Goal: Task Accomplishment & Management: Manage account settings

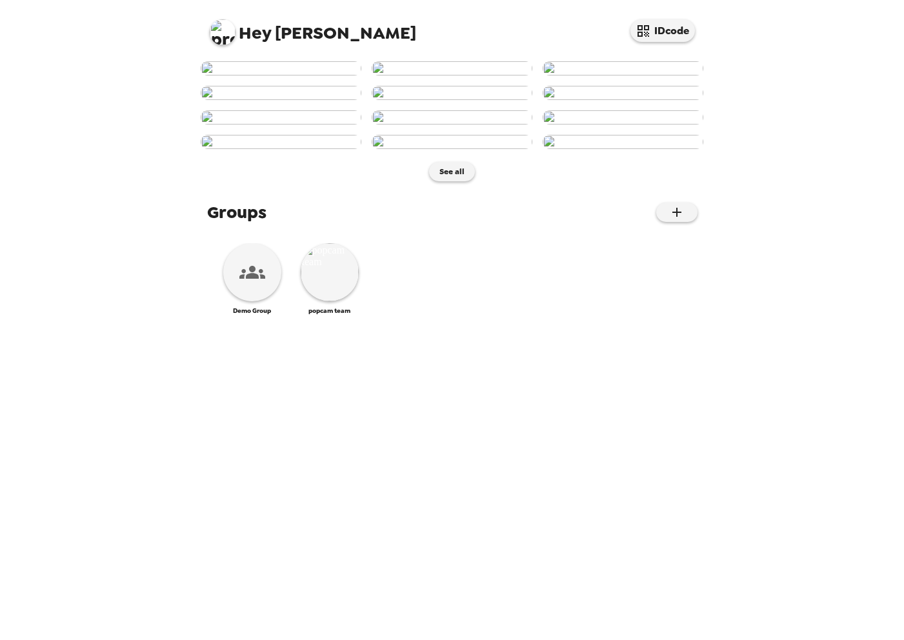
click at [224, 37] on img at bounding box center [223, 32] width 26 height 26
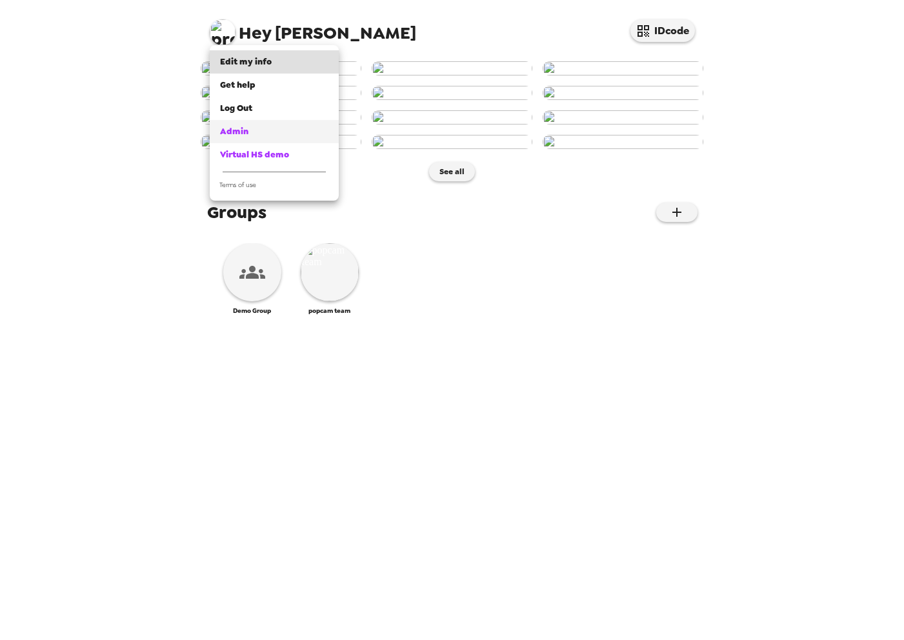
click at [241, 132] on span "Admin" at bounding box center [234, 131] width 28 height 11
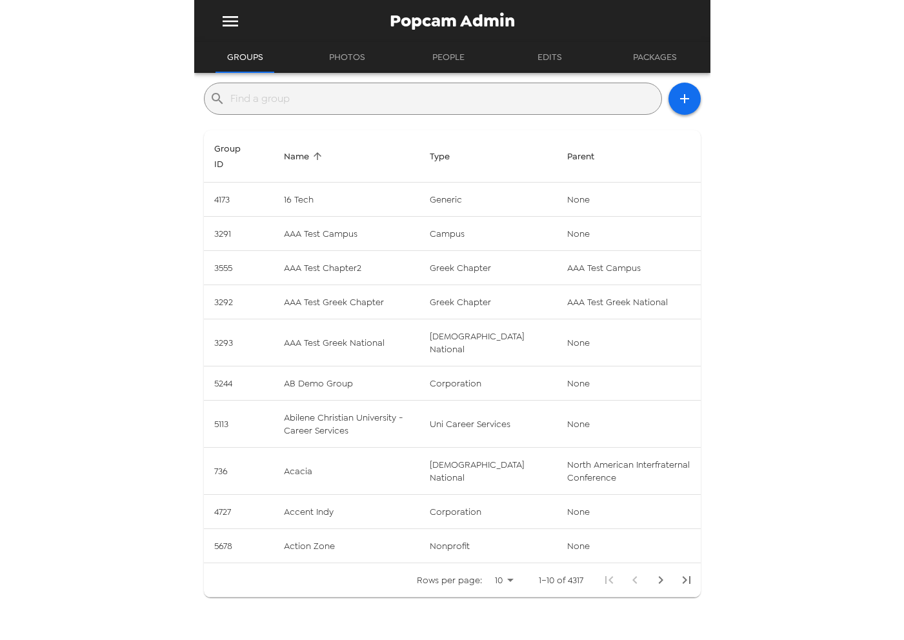
click at [342, 94] on input "text" at bounding box center [443, 98] width 426 height 21
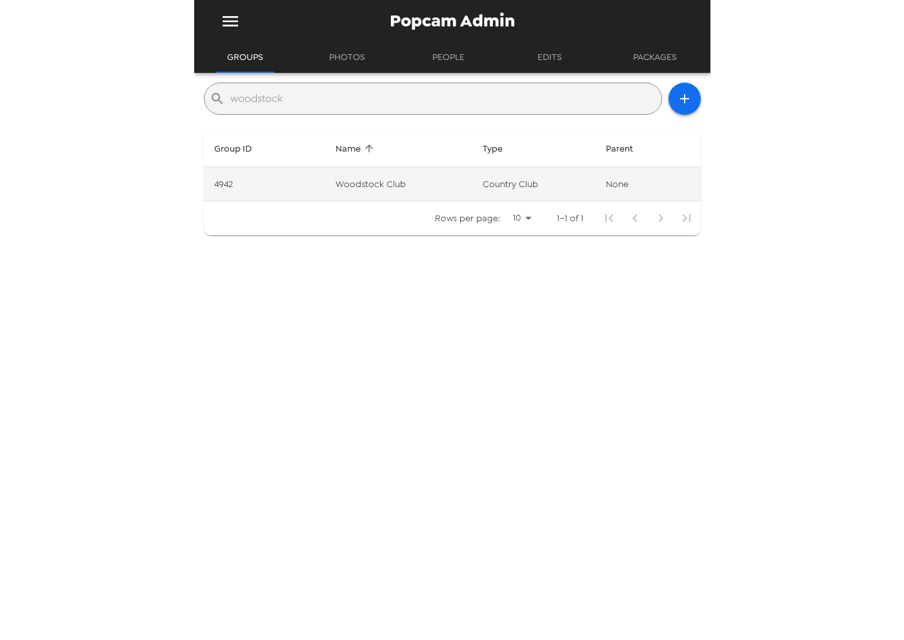
type input "woodstock"
click at [350, 187] on td "Woodstock Club" at bounding box center [399, 184] width 148 height 34
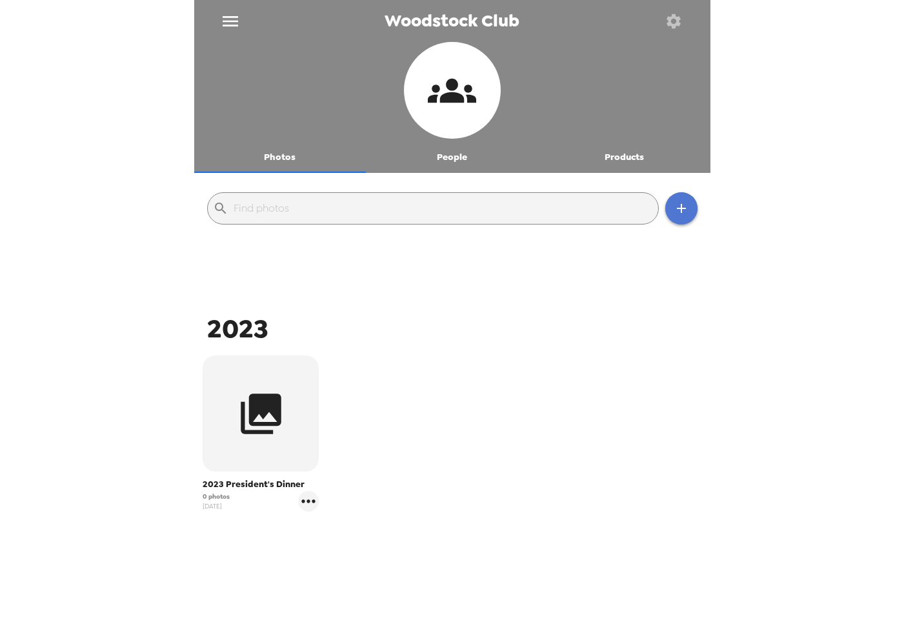
click at [682, 208] on icon "button" at bounding box center [681, 208] width 9 height 9
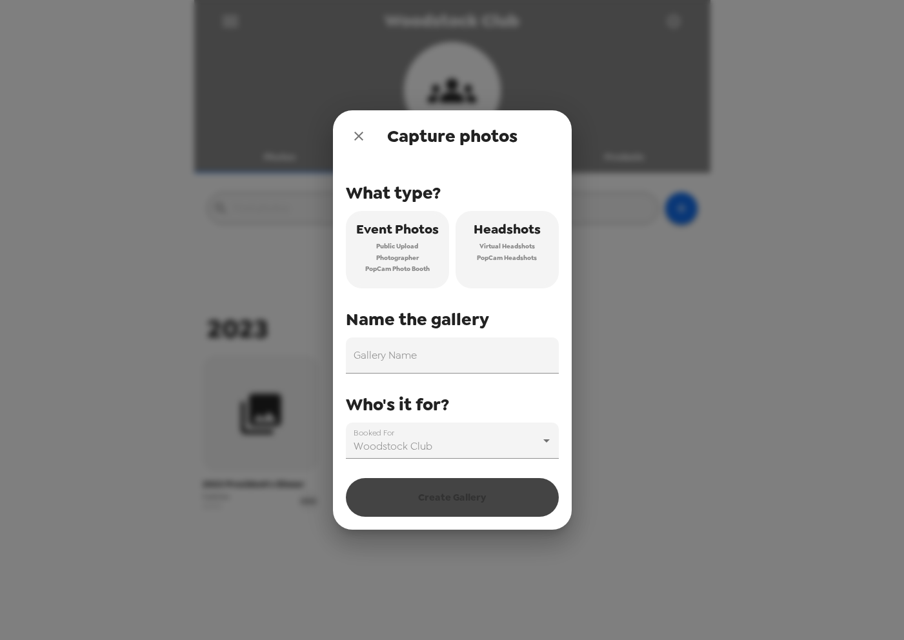
click at [417, 259] on span "Photographer" at bounding box center [397, 258] width 43 height 12
click at [408, 368] on input "Gallery Name" at bounding box center [452, 355] width 213 height 36
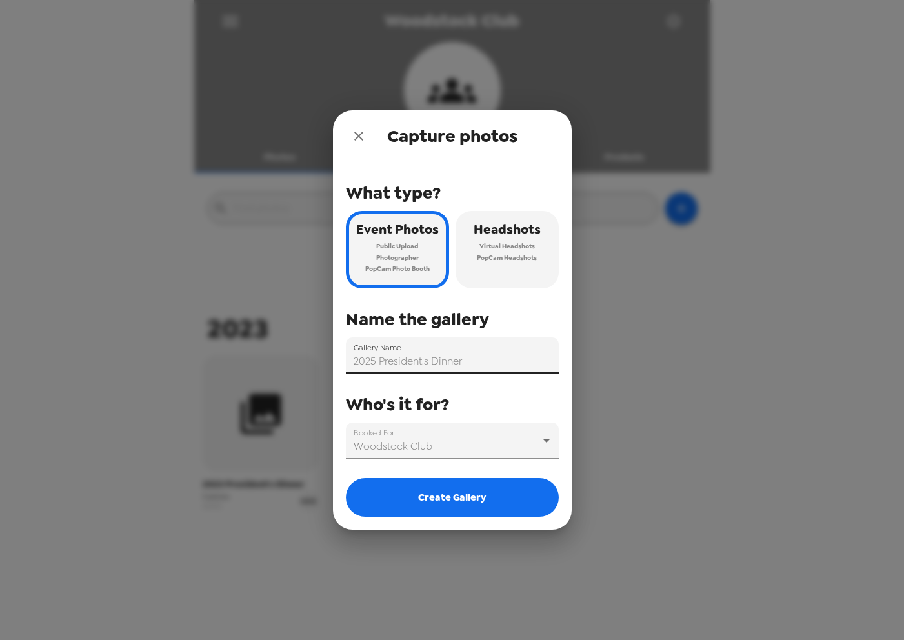
type input "2025 President's Dinner"
click at [352, 133] on icon "close" at bounding box center [358, 135] width 15 height 15
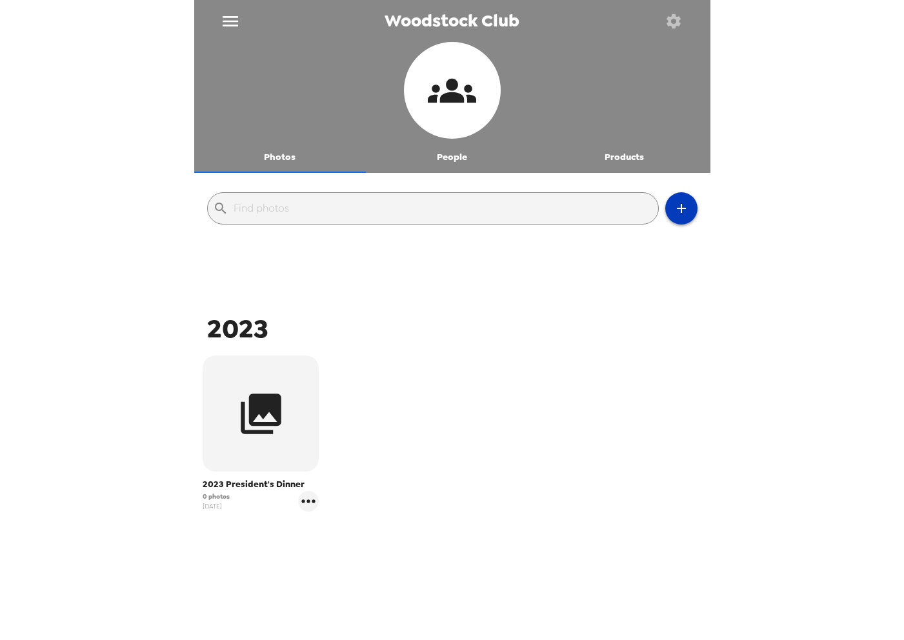
click at [677, 207] on icon "button" at bounding box center [680, 208] width 15 height 15
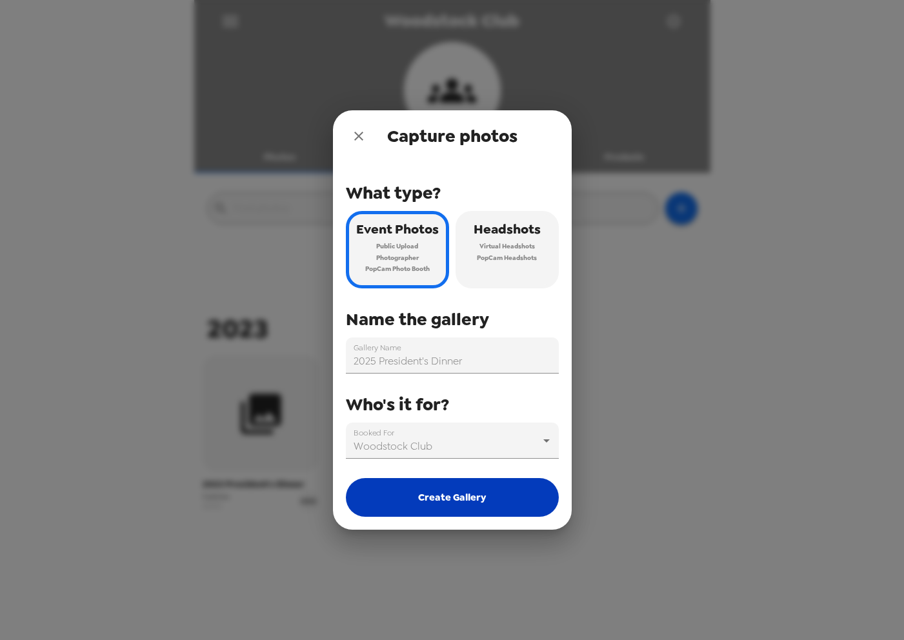
click at [482, 499] on button "Create Gallery" at bounding box center [452, 497] width 213 height 39
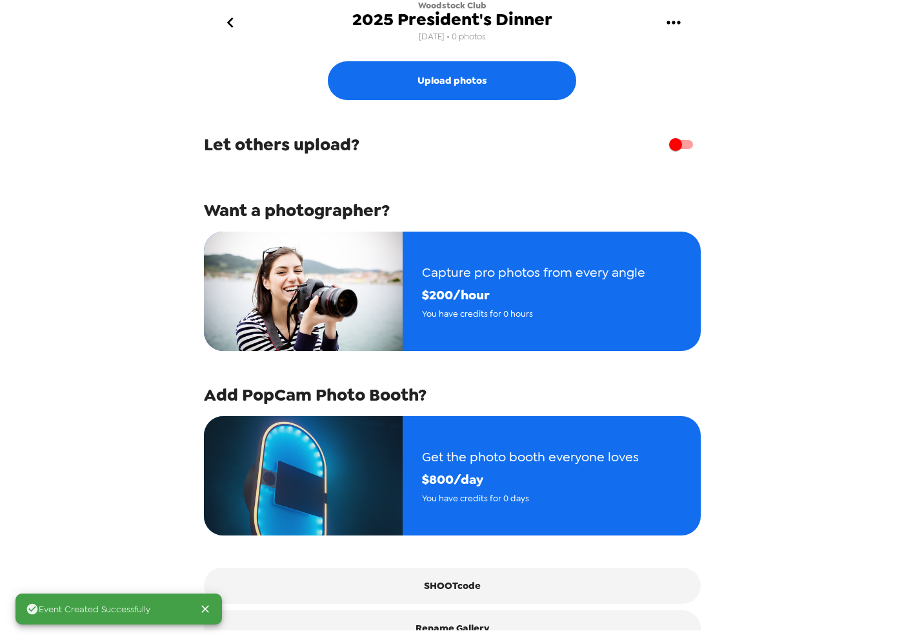
click at [228, 23] on icon "go back" at bounding box center [230, 22] width 6 height 10
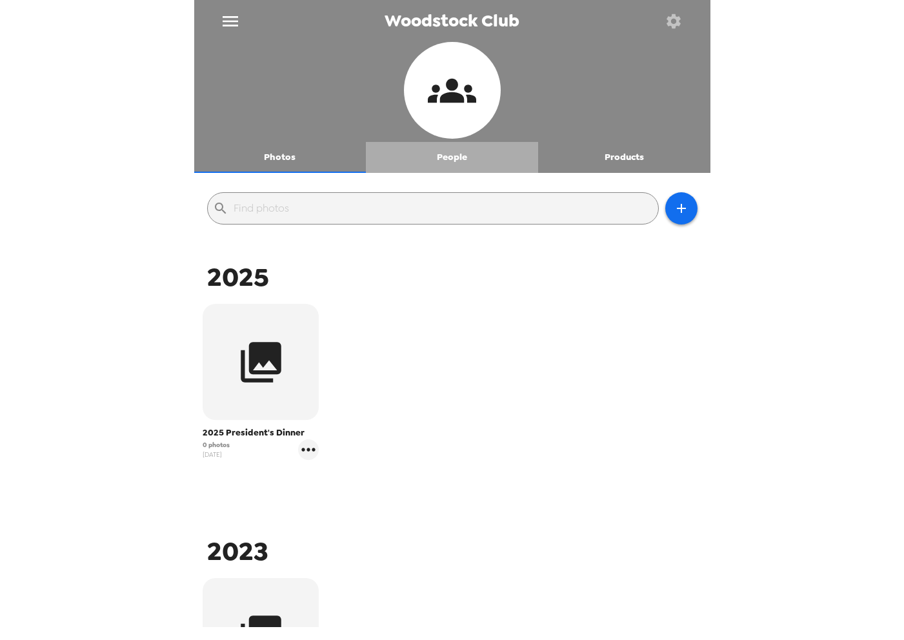
click at [445, 156] on button "People" at bounding box center [452, 157] width 172 height 31
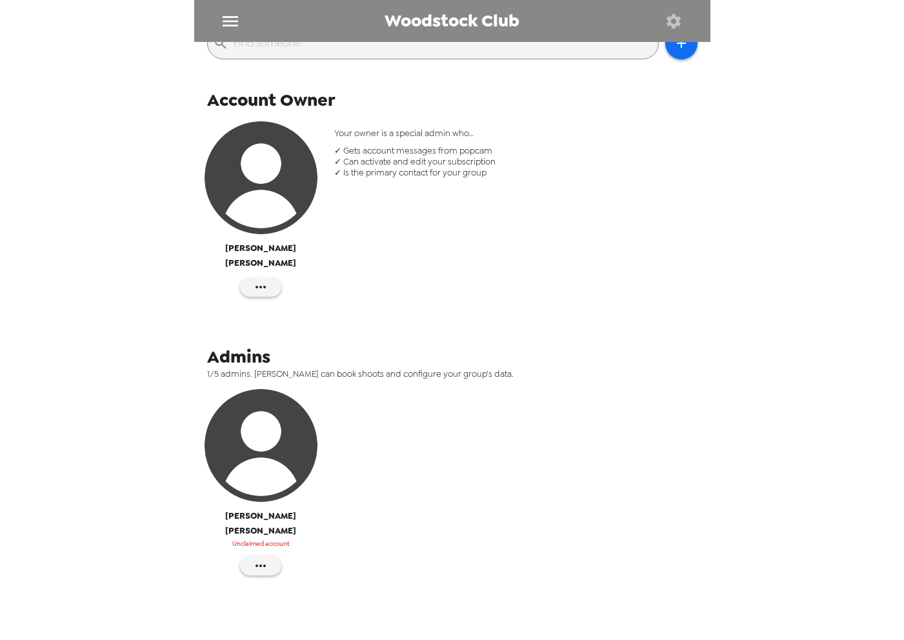
scroll to position [190, 0]
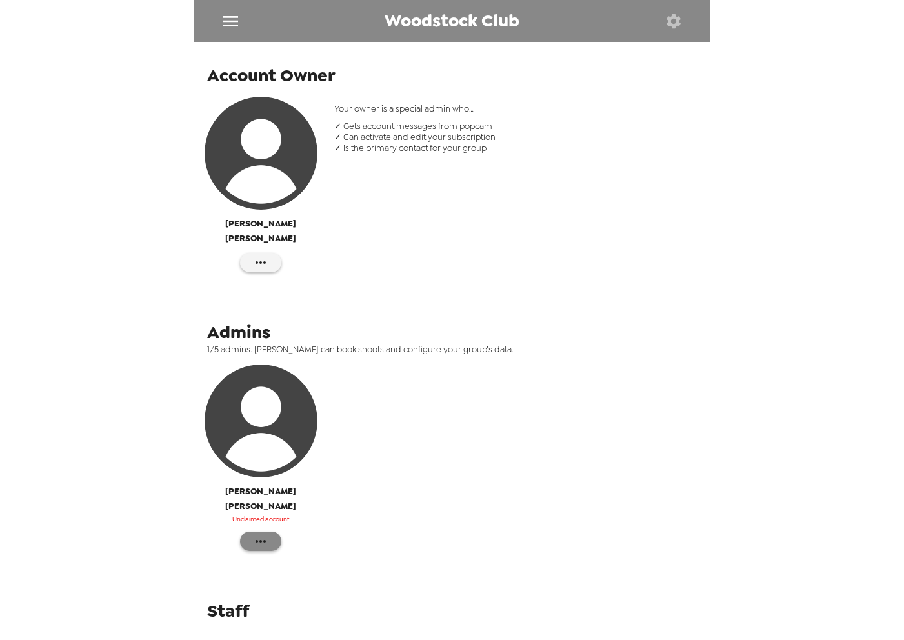
click at [268, 533] on icon "button" at bounding box center [260, 540] width 15 height 15
click at [308, 557] on span "Edit Details" at bounding box center [322, 560] width 98 height 15
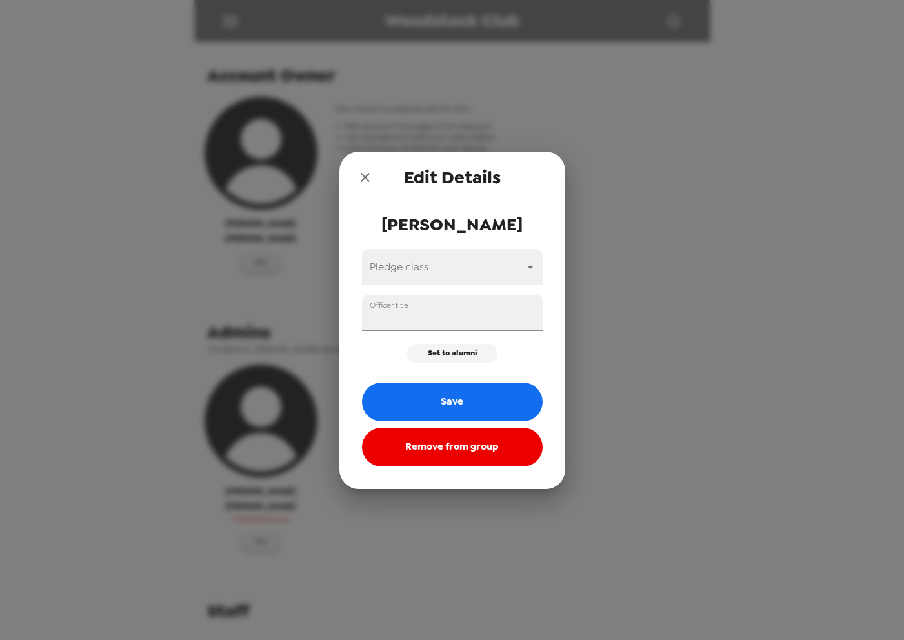
click at [371, 176] on icon "close" at bounding box center [364, 177] width 15 height 15
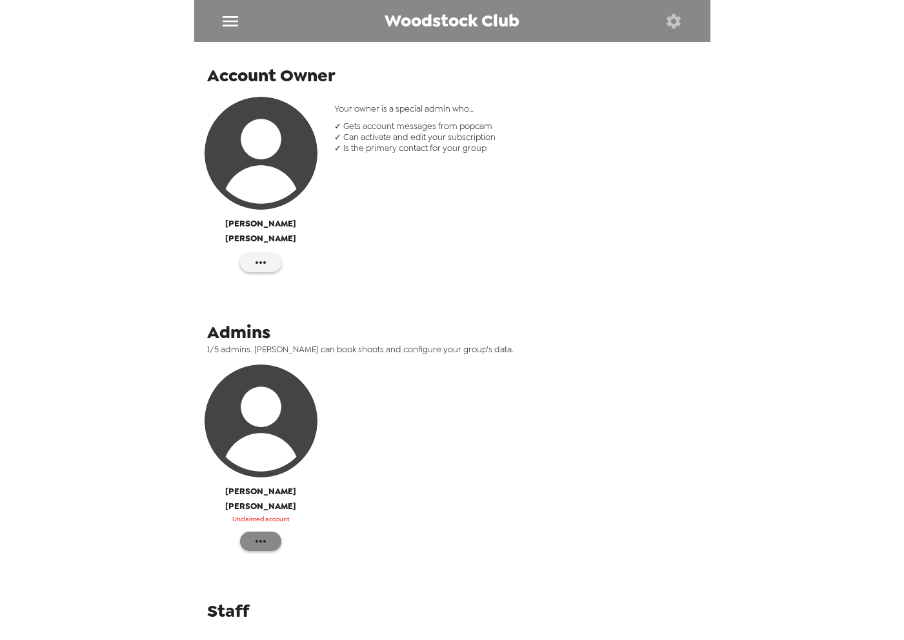
click at [262, 533] on icon "button" at bounding box center [260, 540] width 15 height 15
click at [306, 540] on span "Reinvite" at bounding box center [322, 536] width 98 height 15
click at [298, 427] on img "button" at bounding box center [260, 420] width 113 height 113
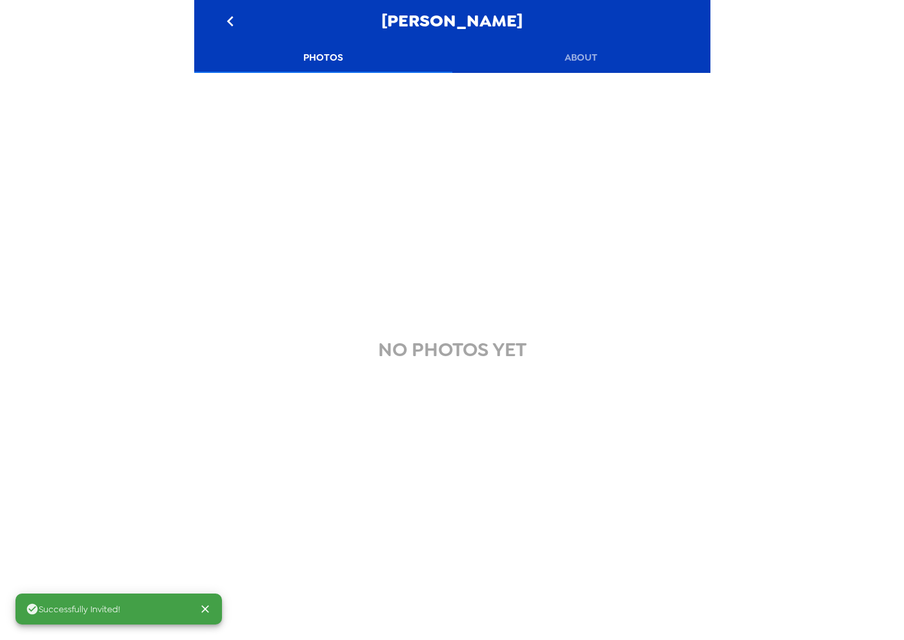
click at [584, 59] on button "About" at bounding box center [581, 57] width 258 height 31
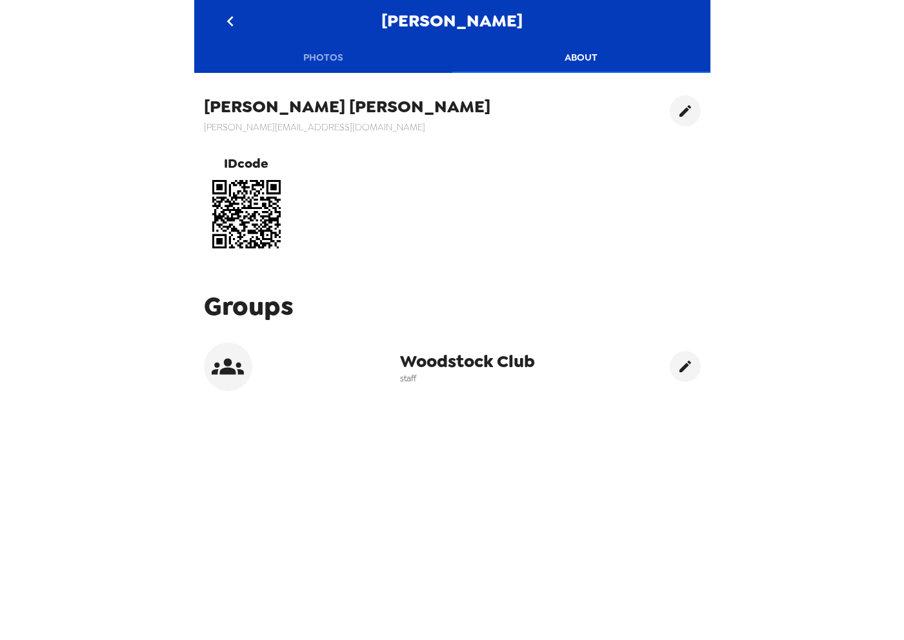
click at [230, 19] on icon "go back" at bounding box center [230, 21] width 6 height 10
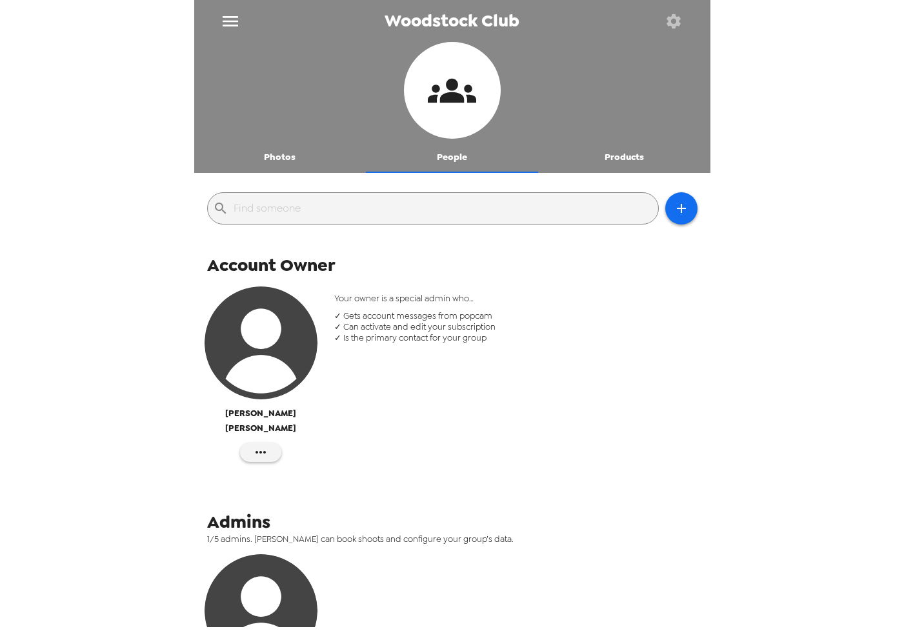
click at [275, 153] on button "Photos" at bounding box center [280, 157] width 172 height 31
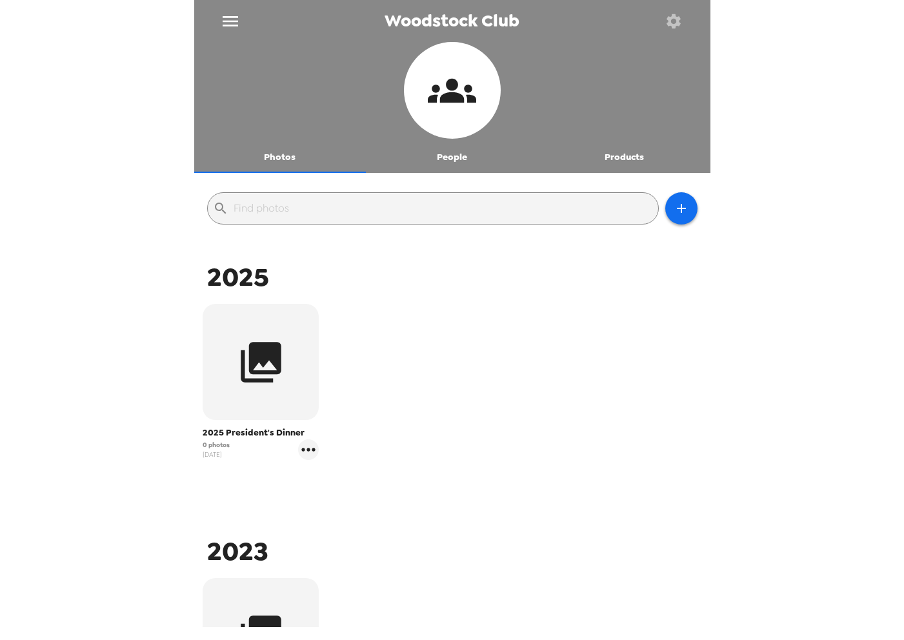
scroll to position [80, 0]
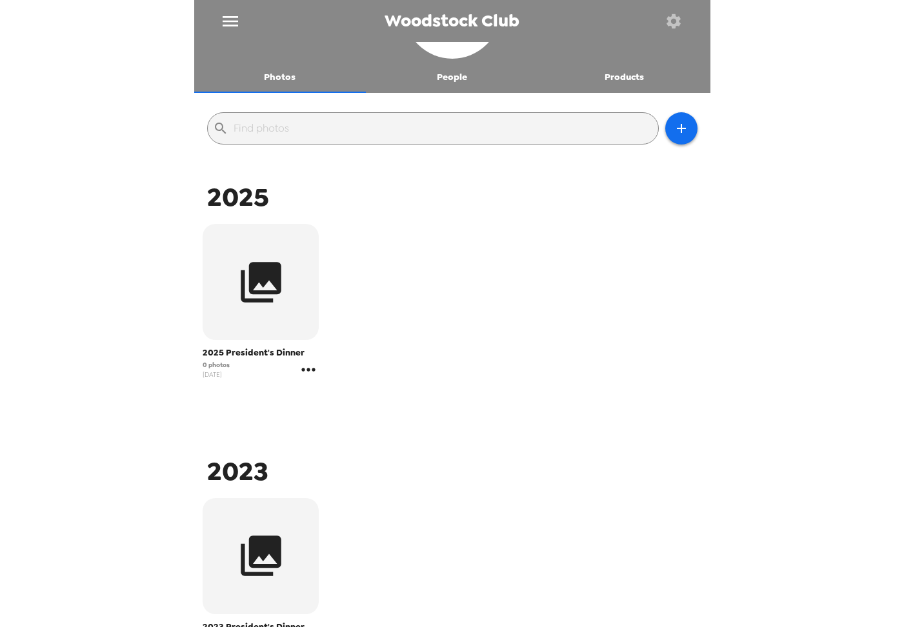
click at [312, 369] on icon "gallery menu" at bounding box center [309, 369] width 14 height 3
click at [337, 394] on span "Edit Shoot" at bounding box center [371, 397] width 80 height 15
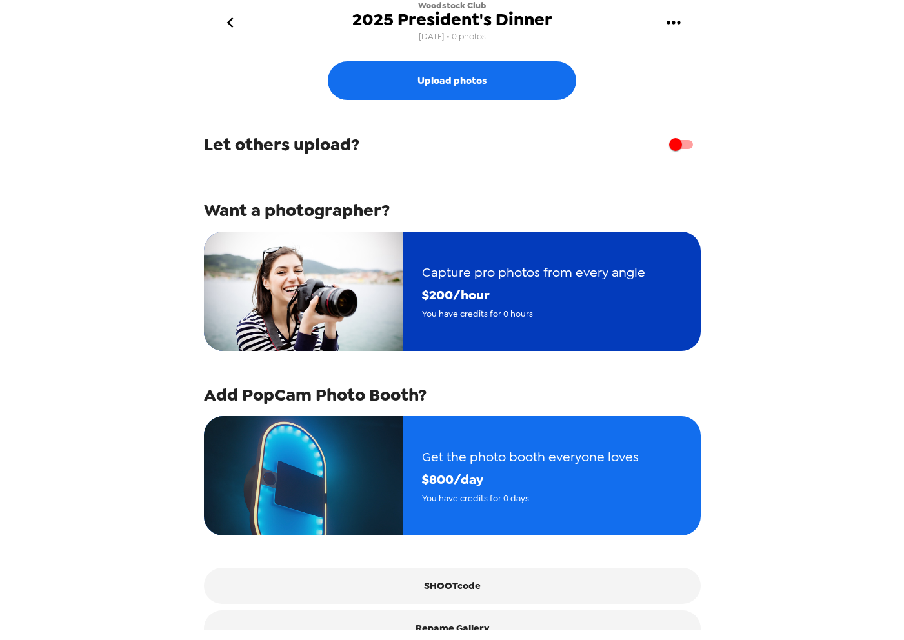
scroll to position [25, 0]
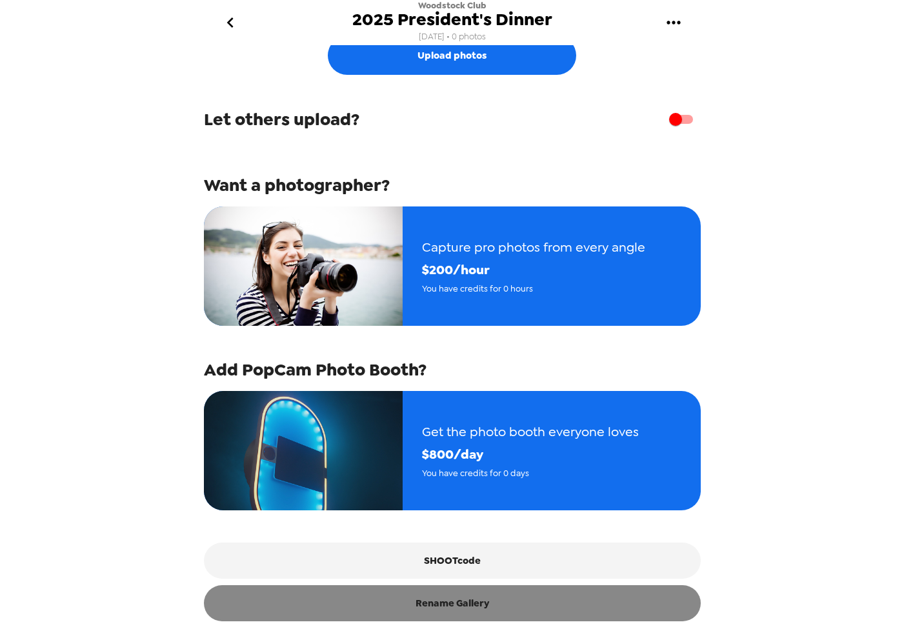
click at [446, 602] on button "Rename Gallery" at bounding box center [452, 603] width 497 height 36
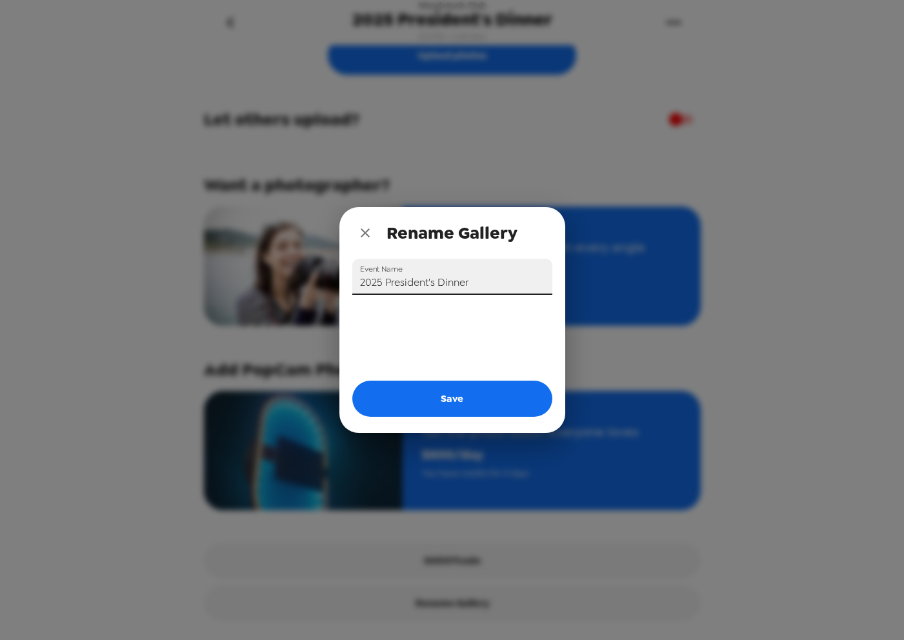
click at [453, 283] on input "2025 President's Dinner" at bounding box center [452, 277] width 200 height 36
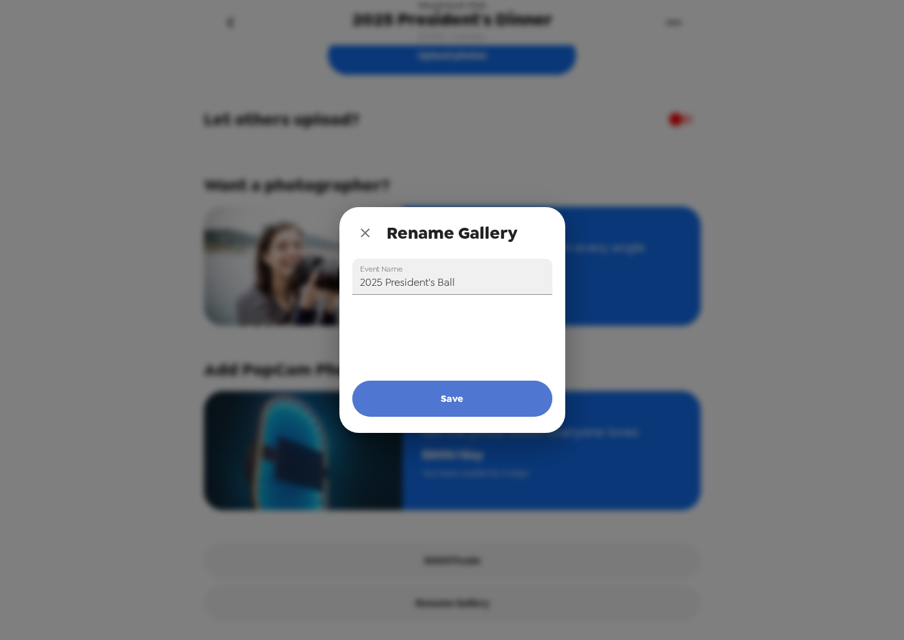
click at [453, 401] on button "Save" at bounding box center [452, 399] width 200 height 36
type input "2025 President's Dinner"
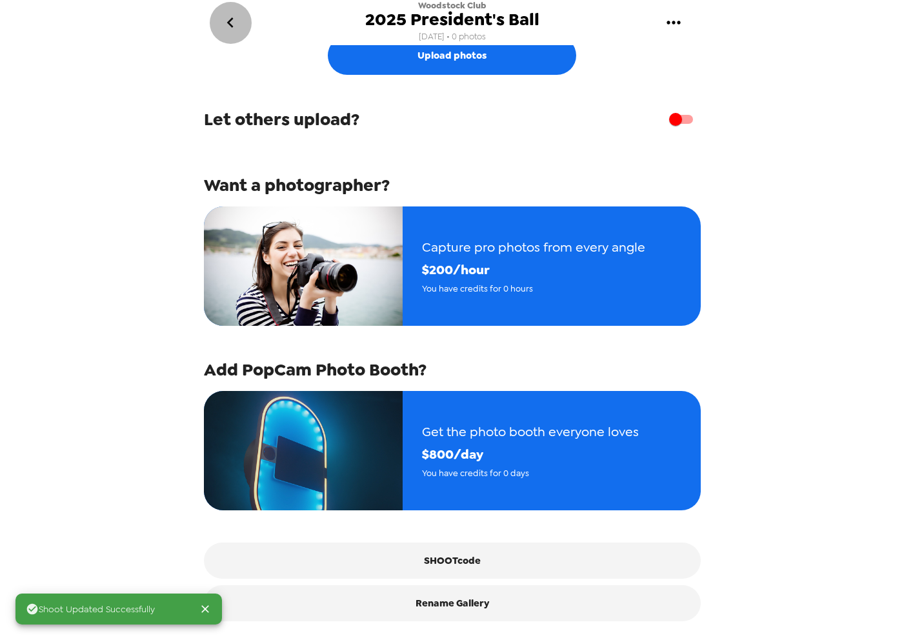
click at [235, 21] on icon "go back" at bounding box center [230, 22] width 21 height 21
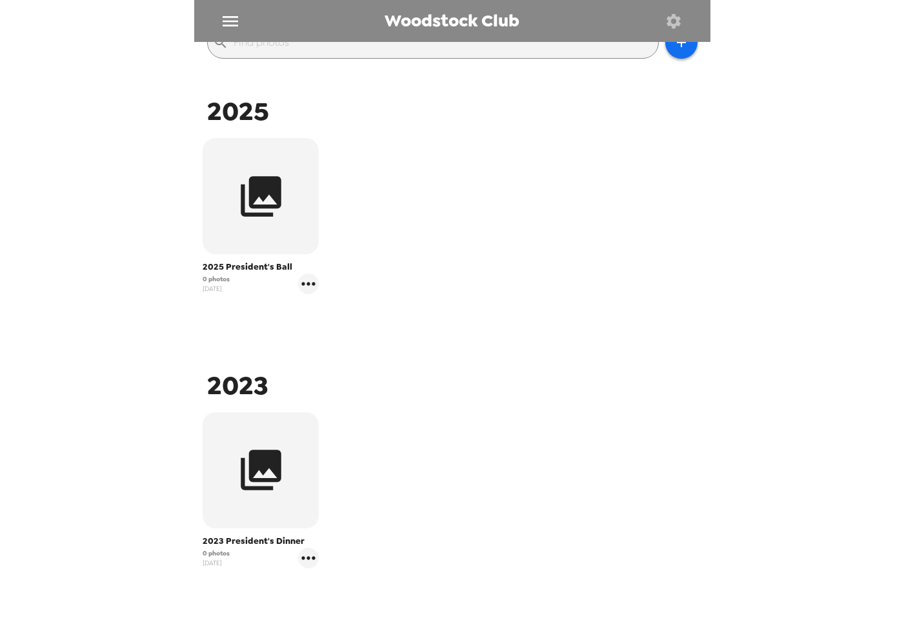
scroll to position [173, 0]
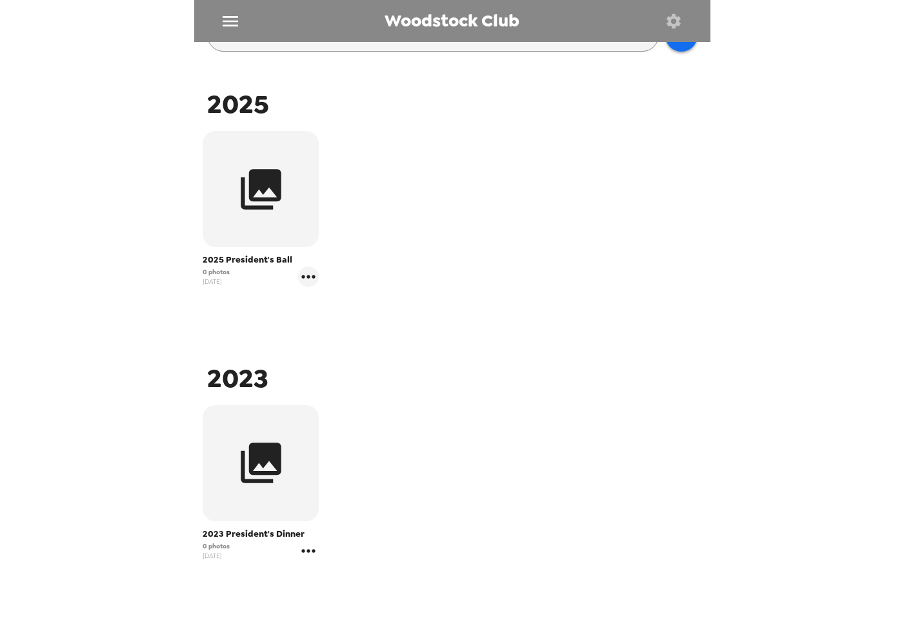
click at [307, 549] on icon "gallery menu" at bounding box center [308, 550] width 21 height 21
click at [329, 543] on div at bounding box center [319, 542] width 23 height 15
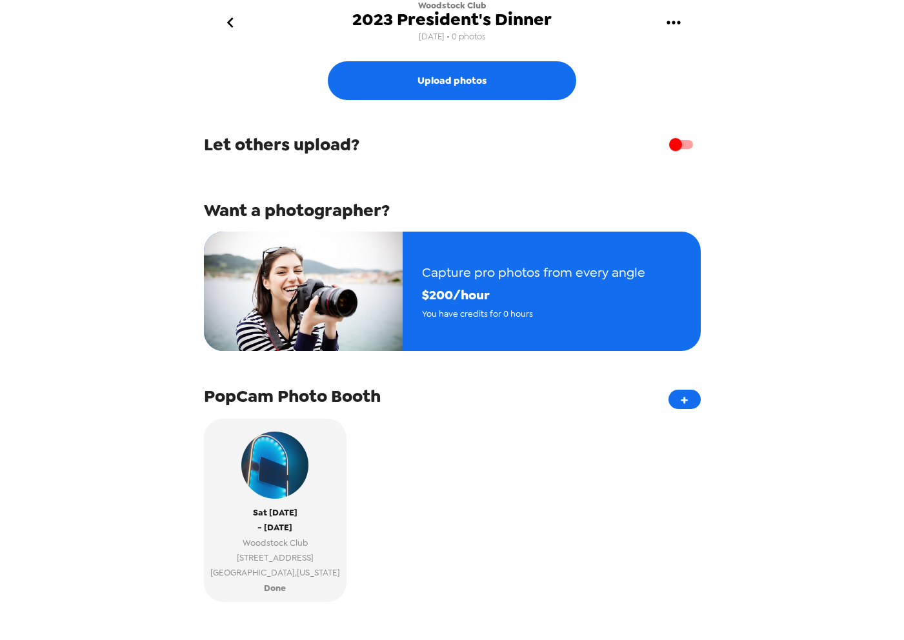
scroll to position [101, 0]
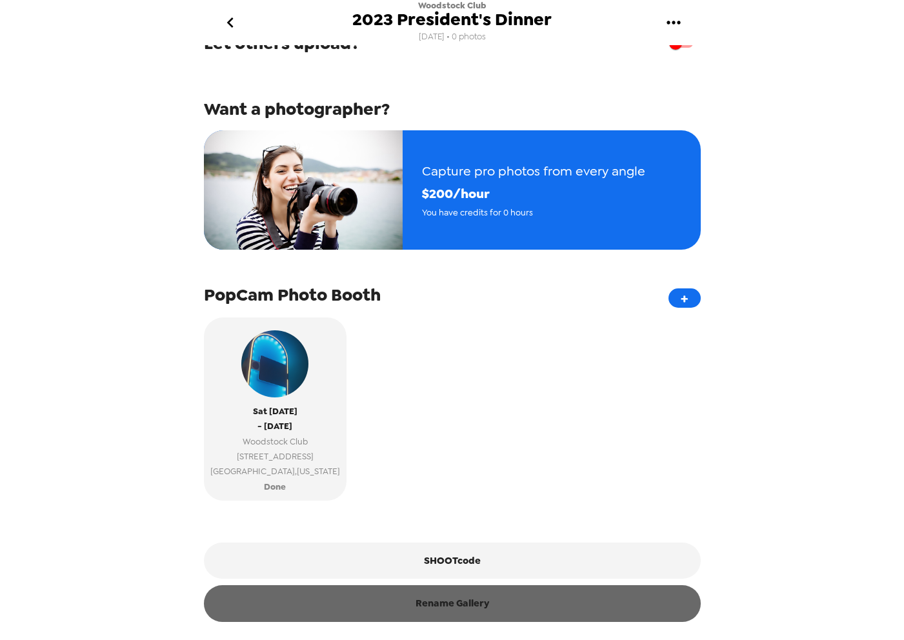
click at [459, 599] on button "Rename Gallery" at bounding box center [452, 603] width 497 height 36
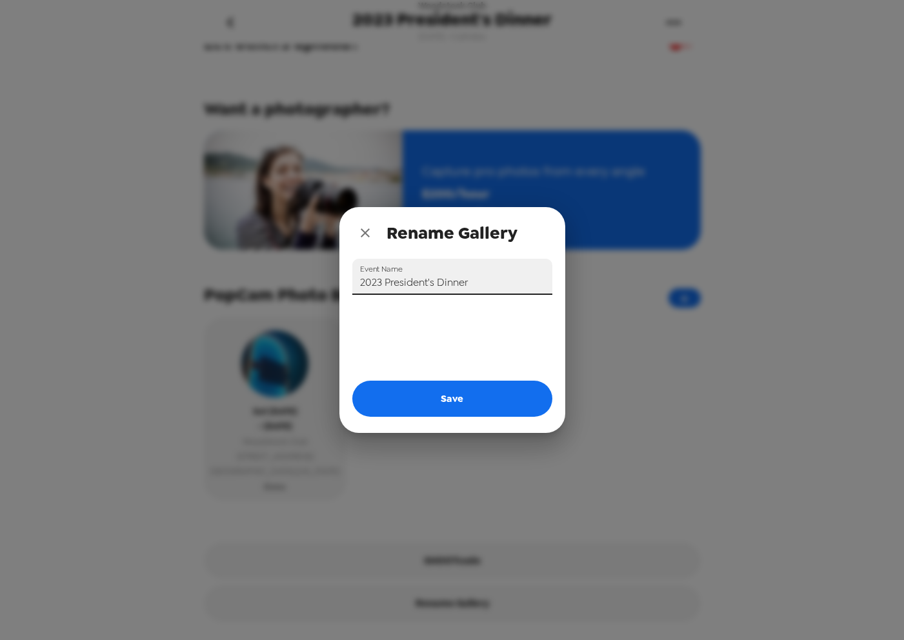
click at [455, 281] on input "2023 President's Dinner" at bounding box center [452, 277] width 200 height 36
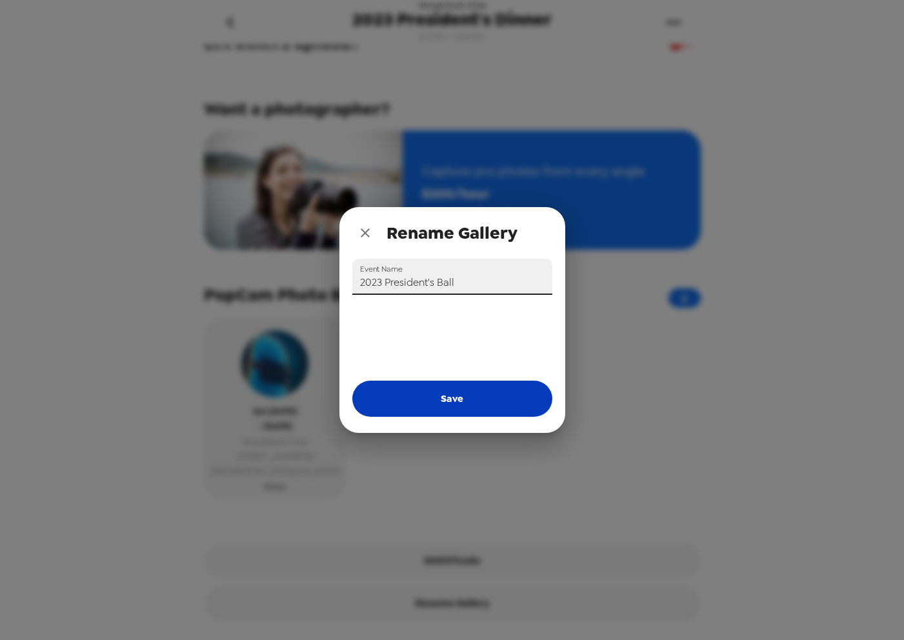
click at [482, 402] on button "Save" at bounding box center [452, 399] width 200 height 36
type input "2023 President's Dinner"
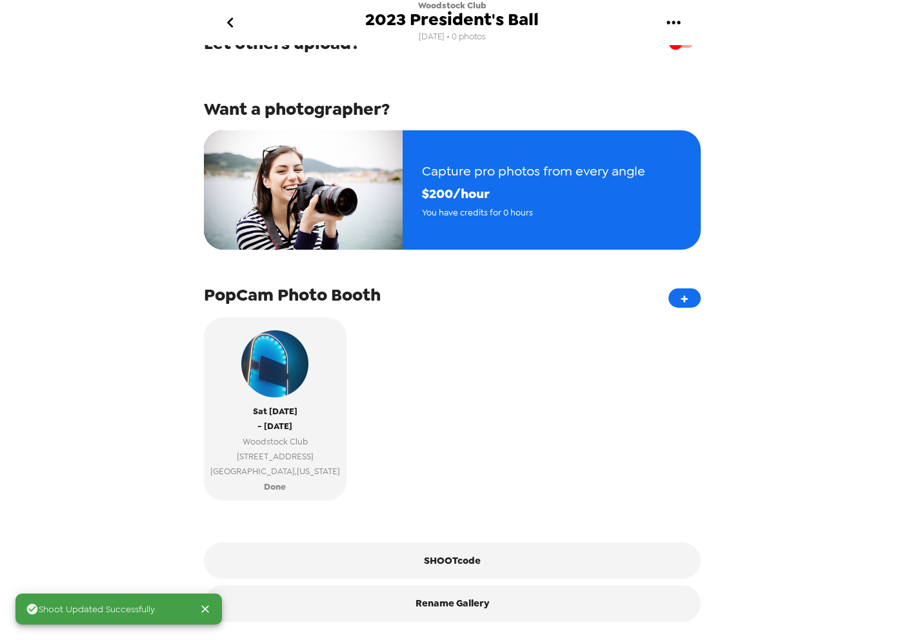
scroll to position [0, 0]
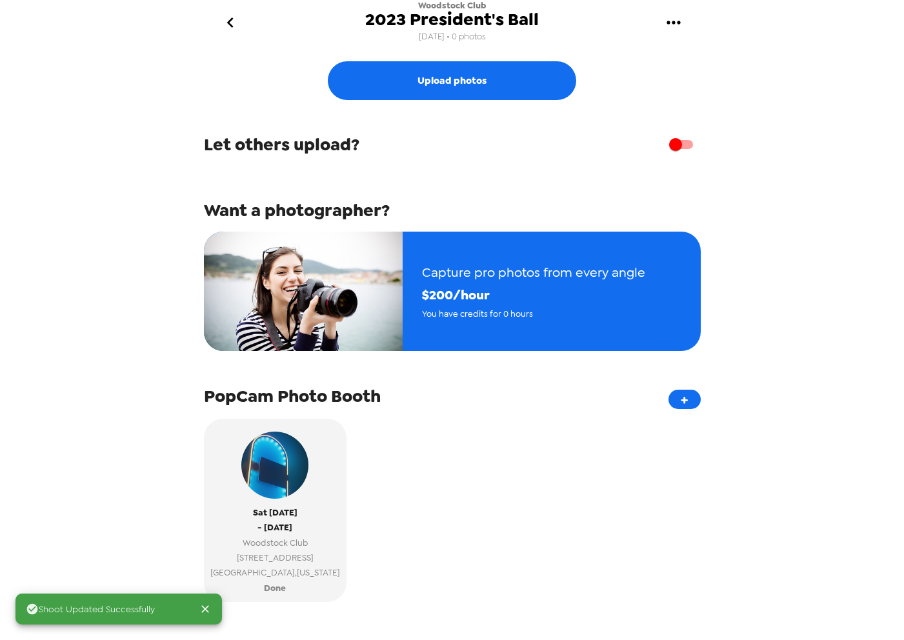
click at [228, 11] on button "go back" at bounding box center [231, 23] width 42 height 42
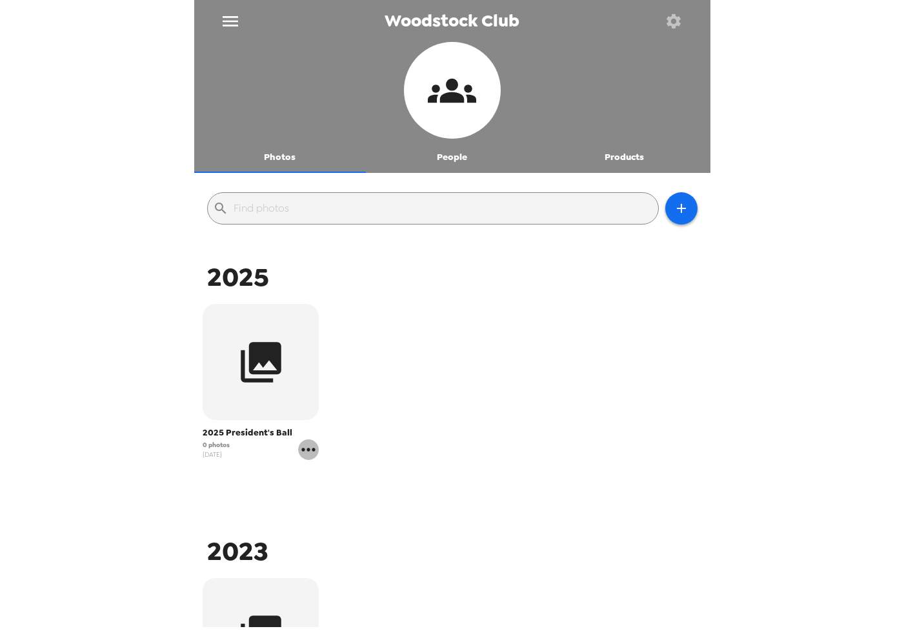
click at [314, 450] on icon "gallery menu" at bounding box center [309, 449] width 14 height 3
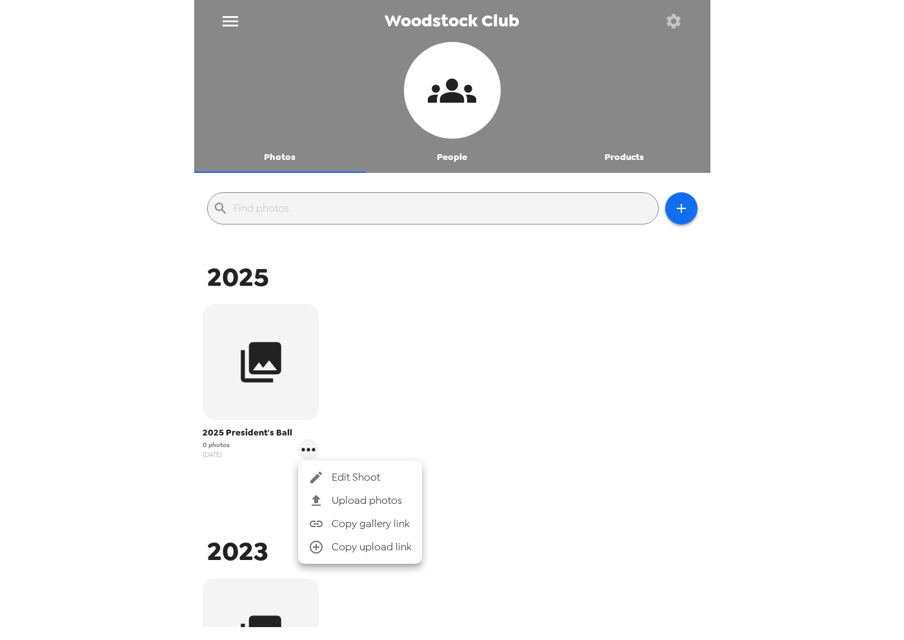
click at [348, 472] on span "Edit Shoot" at bounding box center [371, 477] width 80 height 15
